Goal: Task Accomplishment & Management: Manage account settings

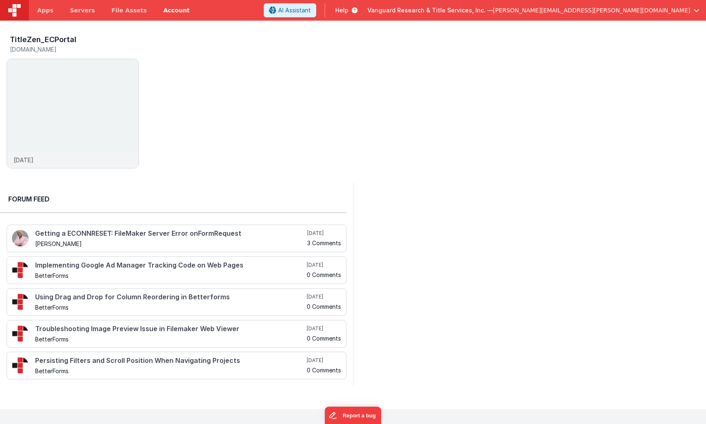
click at [171, 12] on link "Account" at bounding box center [176, 10] width 43 height 21
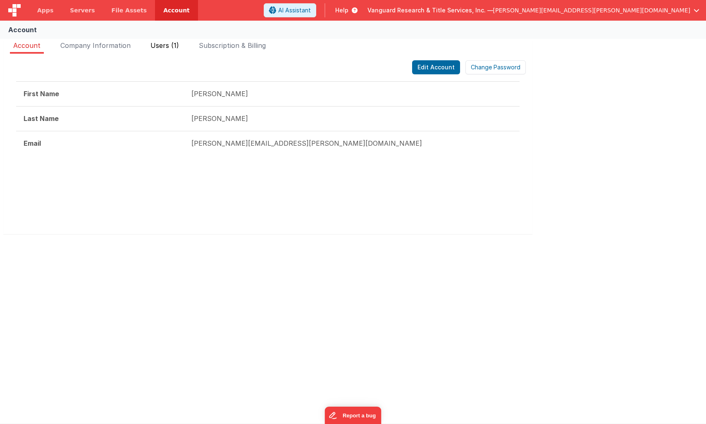
click at [157, 44] on span "Users (1)" at bounding box center [164, 45] width 29 height 8
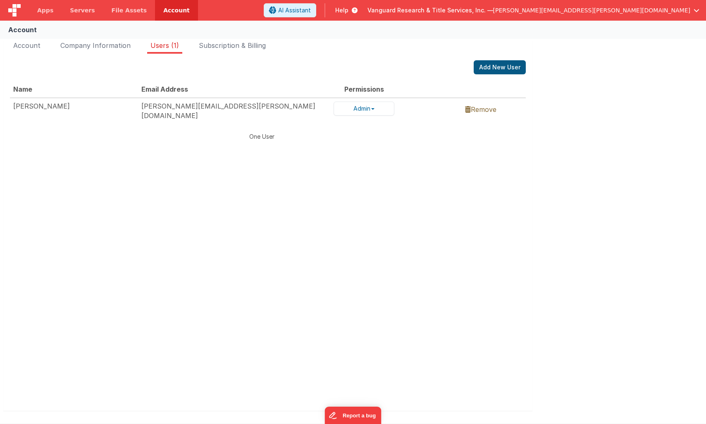
click at [491, 65] on button "Add New User" at bounding box center [499, 67] width 52 height 14
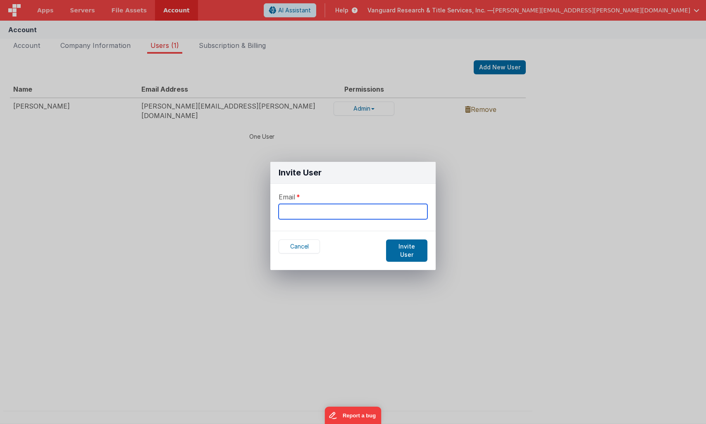
click at [326, 216] on input "text" at bounding box center [352, 211] width 149 height 15
type input "[PERSON_NAME][EMAIL_ADDRESS][PERSON_NAME][DOMAIN_NAME]"
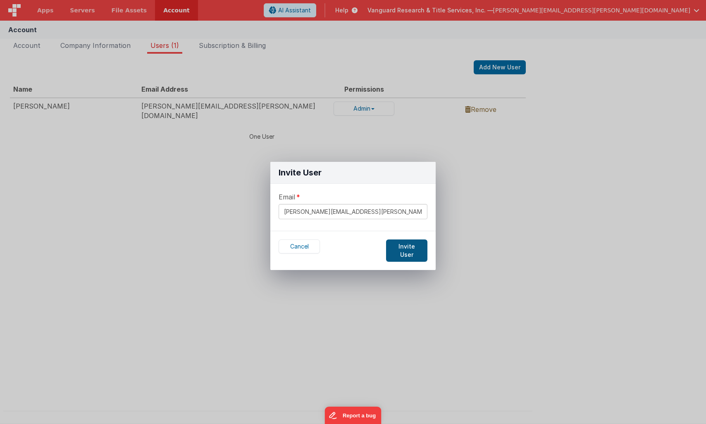
click at [398, 247] on button "Invite User" at bounding box center [406, 251] width 41 height 22
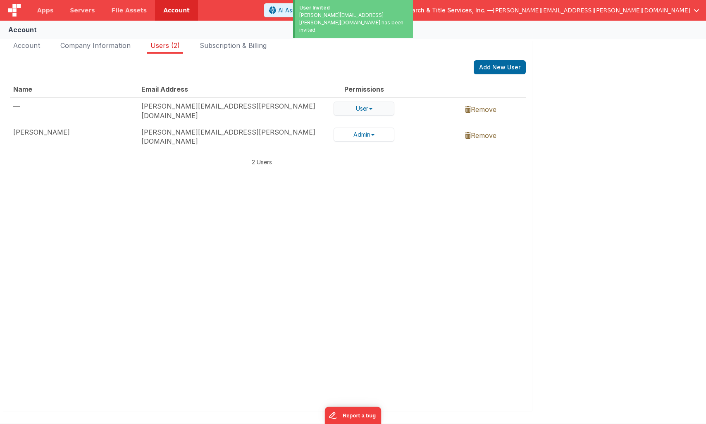
click at [378, 106] on button "User" at bounding box center [363, 109] width 61 height 14
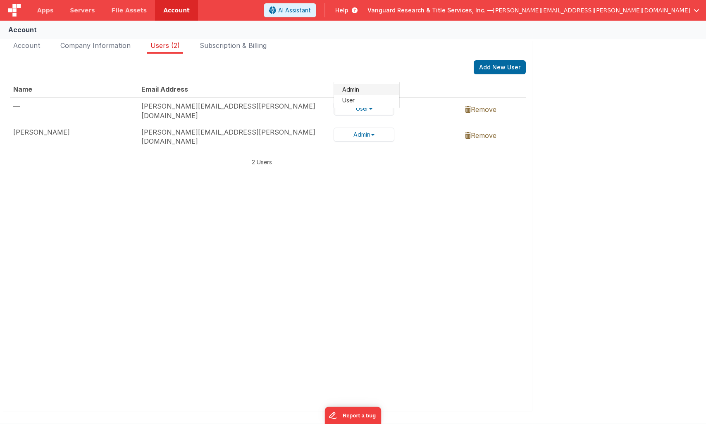
click at [364, 92] on link "Admin" at bounding box center [366, 89] width 65 height 11
click at [484, 66] on button "Add New User" at bounding box center [499, 67] width 52 height 14
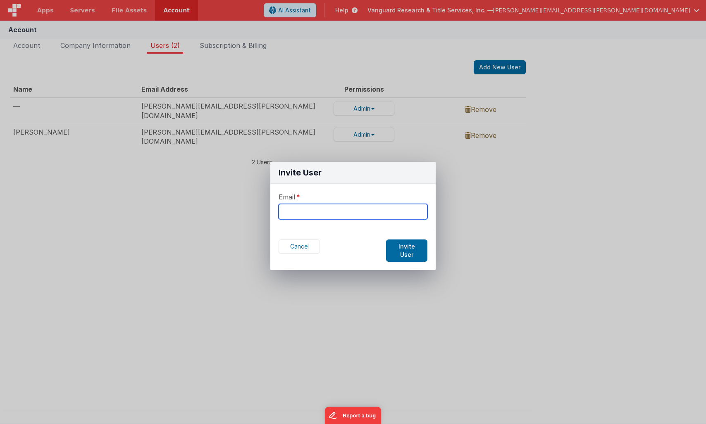
click at [366, 217] on input "text" at bounding box center [352, 211] width 149 height 15
paste input "[EMAIL_ADDRESS][DOMAIN_NAME]"
type input "[EMAIL_ADDRESS][DOMAIN_NAME]"
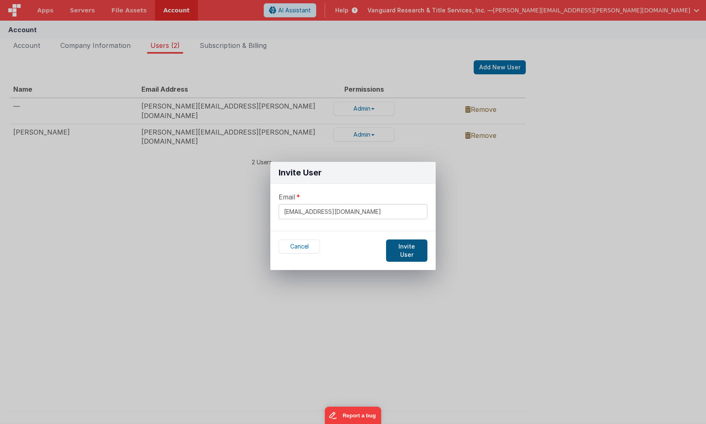
click at [397, 244] on button "Invite User" at bounding box center [406, 251] width 41 height 22
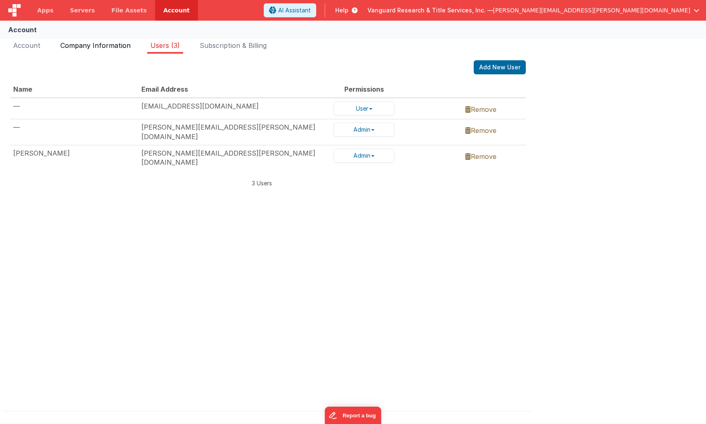
click at [118, 45] on span "Company Information" at bounding box center [95, 45] width 70 height 8
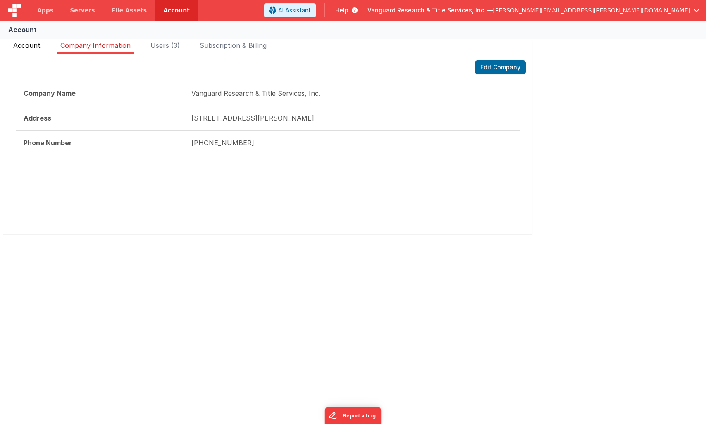
click at [38, 43] on span "Account" at bounding box center [26, 45] width 27 height 8
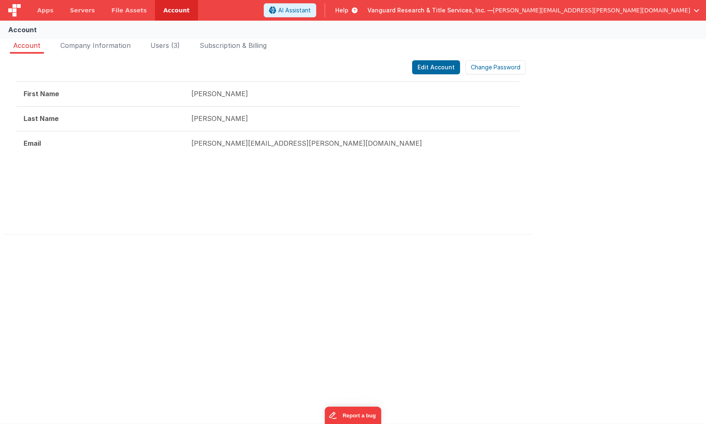
click at [649, 10] on span "[PERSON_NAME][EMAIL_ADDRESS][PERSON_NAME][DOMAIN_NAME]" at bounding box center [591, 10] width 197 height 8
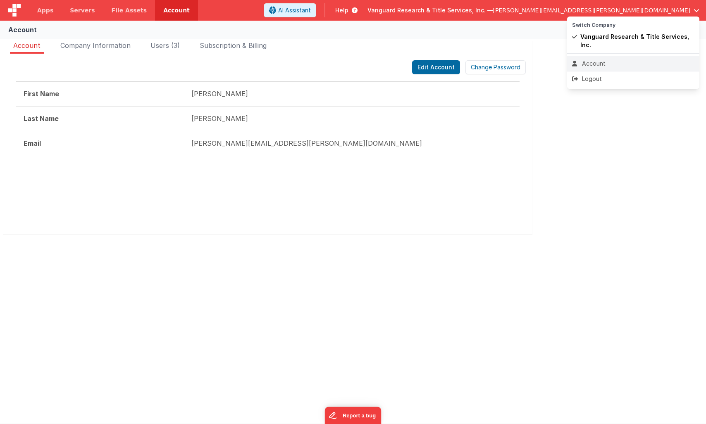
click at [591, 59] on div "Account" at bounding box center [633, 63] width 122 height 8
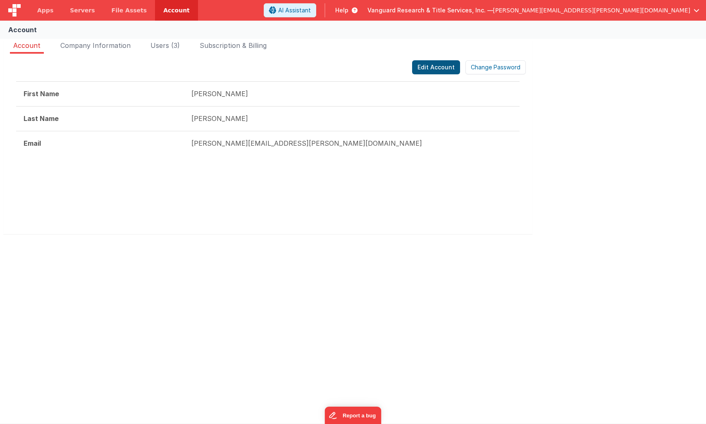
click at [441, 70] on button "Edit Account" at bounding box center [436, 67] width 48 height 14
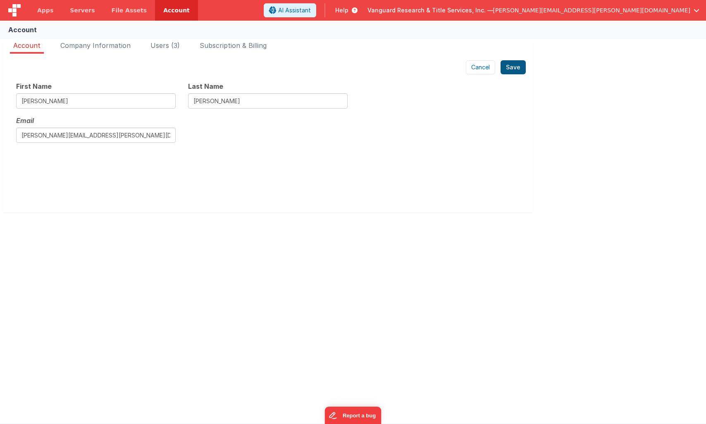
click at [509, 69] on button "Save" at bounding box center [512, 67] width 25 height 14
click at [483, 67] on button "Cancel" at bounding box center [480, 67] width 29 height 14
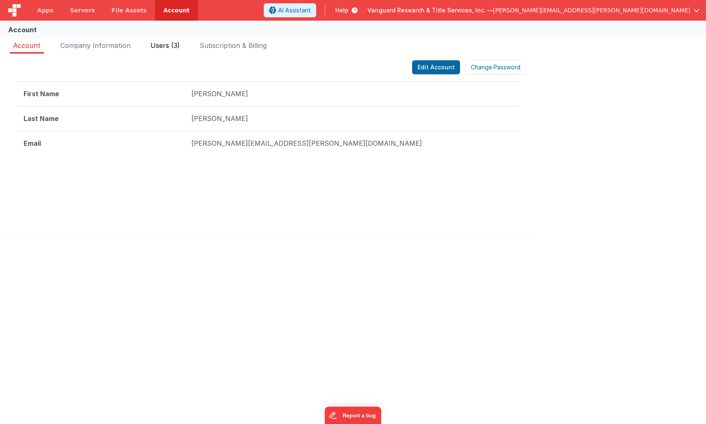
click at [158, 44] on span "Users (3)" at bounding box center [164, 45] width 29 height 8
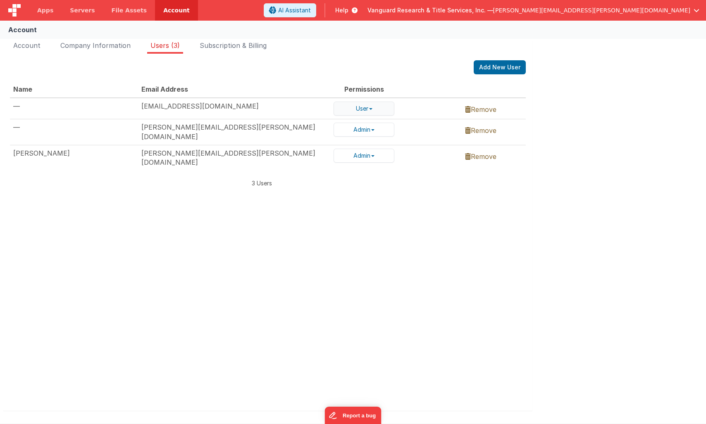
click at [371, 109] on span "button" at bounding box center [370, 109] width 3 height 2
click at [389, 71] on div "Add New User" at bounding box center [268, 67] width 516 height 14
click at [78, 14] on span "Servers" at bounding box center [82, 10] width 25 height 8
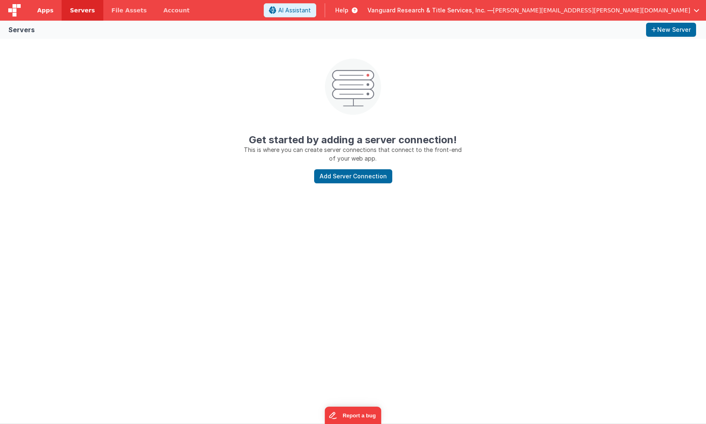
click at [56, 13] on link "Apps" at bounding box center [45, 10] width 33 height 21
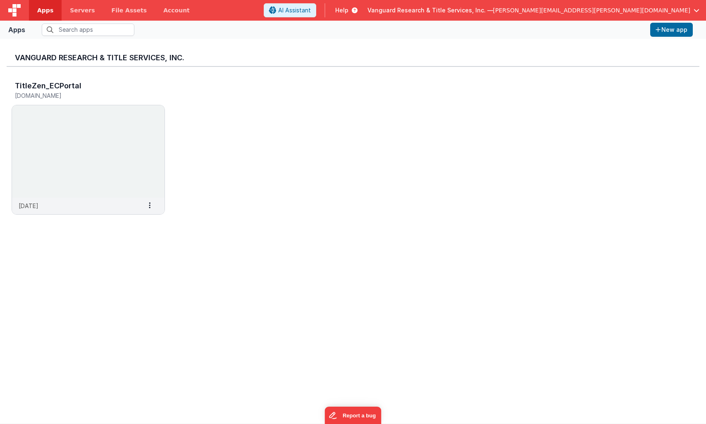
click at [675, 8] on span "[PERSON_NAME][EMAIL_ADDRESS][PERSON_NAME][DOMAIN_NAME]" at bounding box center [591, 10] width 197 height 8
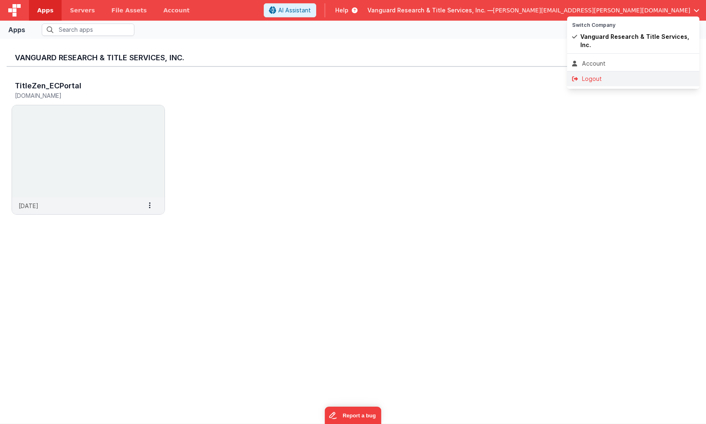
click at [599, 75] on div "Logout" at bounding box center [633, 79] width 122 height 8
